Goal: Check status: Check status

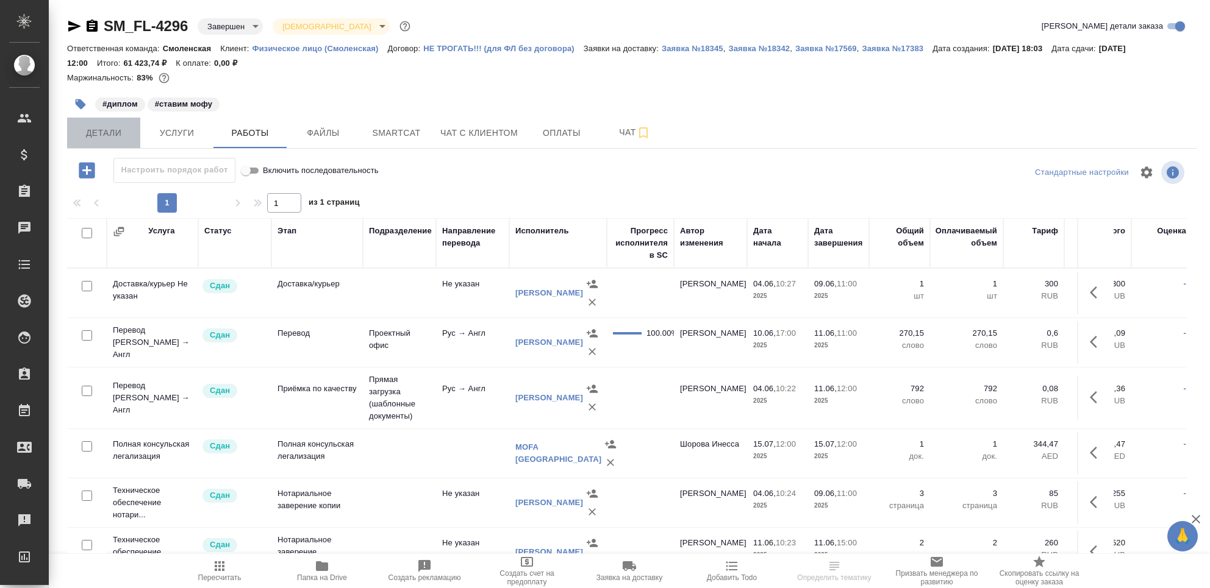
drag, startPoint x: 85, startPoint y: 134, endPoint x: 103, endPoint y: 143, distance: 20.7
click at [85, 133] on span "Детали" at bounding box center [103, 133] width 59 height 15
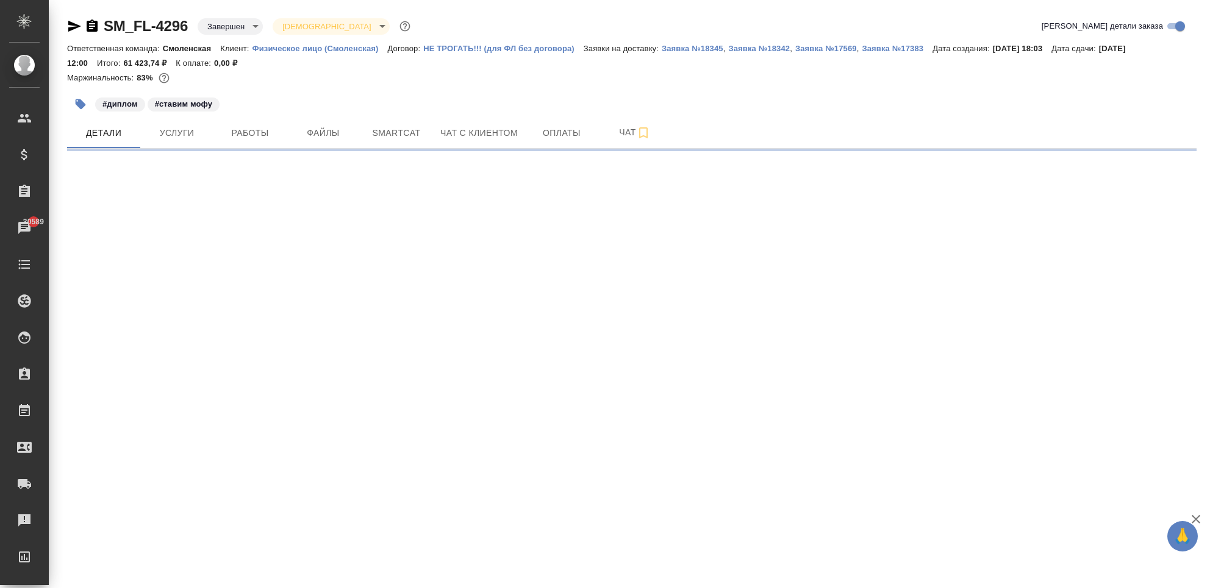
select select "RU"
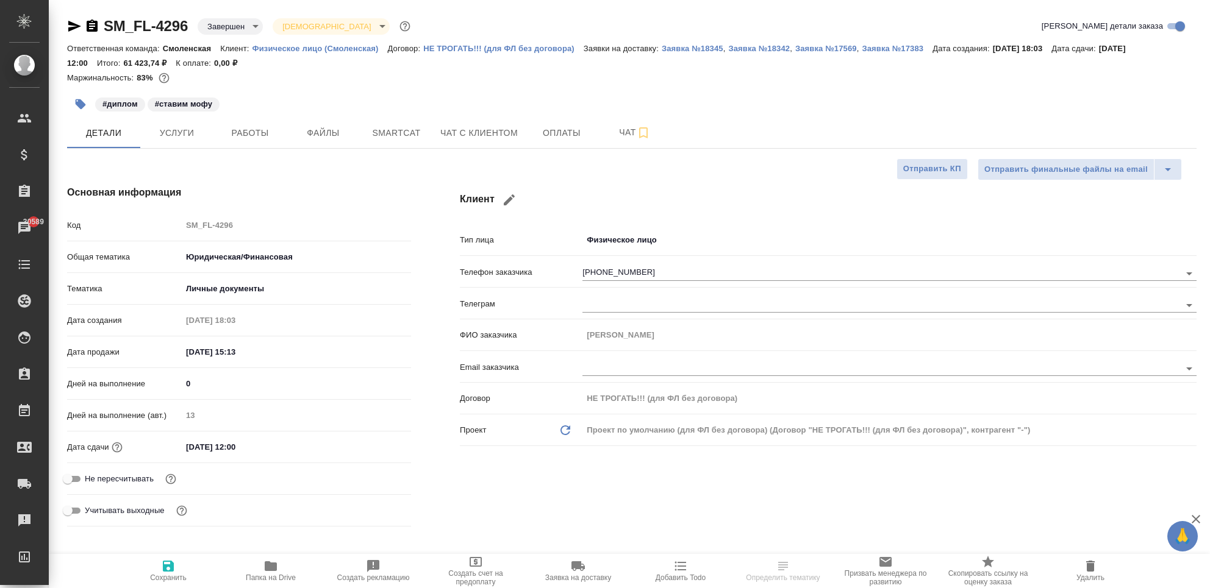
type textarea "x"
type input "[PERSON_NAME]"
type input "Шорова Инесса"
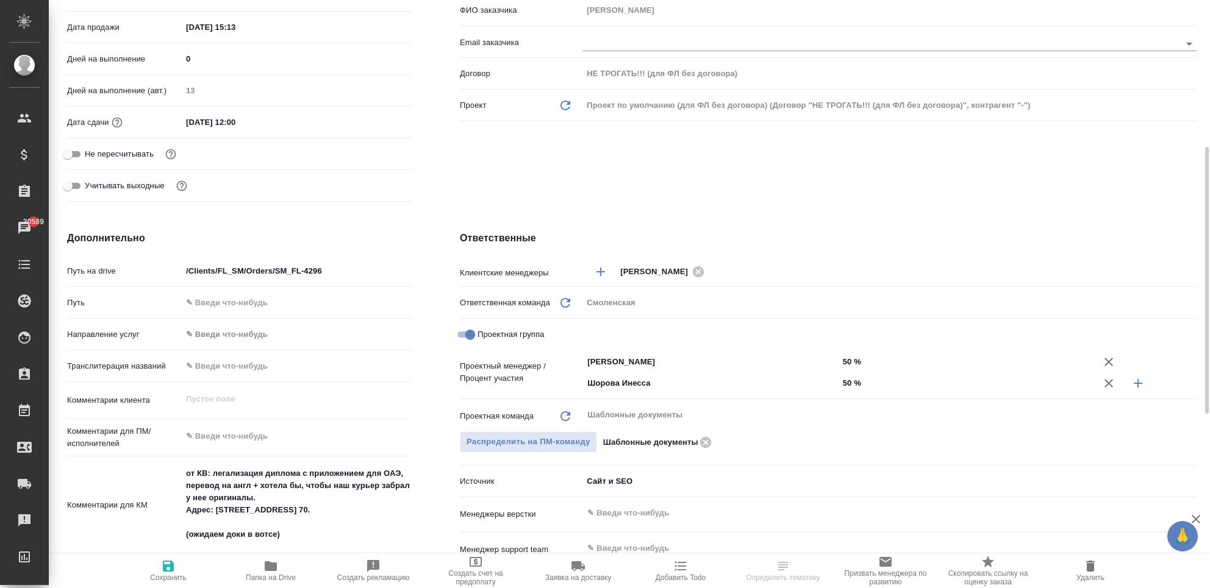
scroll to position [406, 0]
